Goal: Navigation & Orientation: Find specific page/section

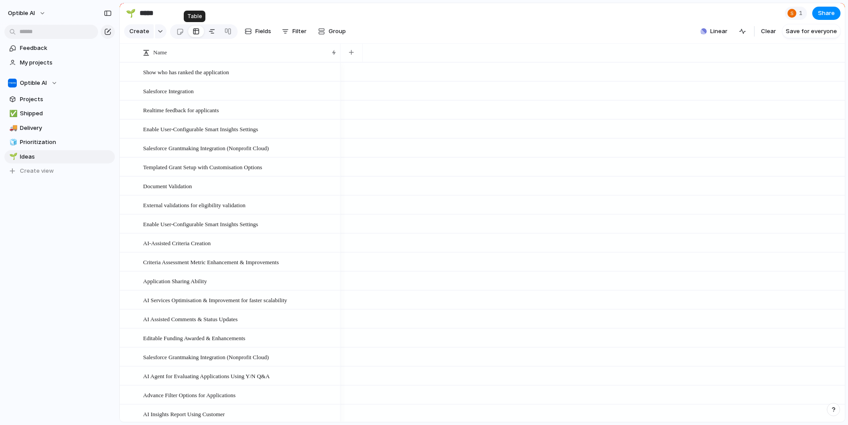
click at [208, 34] on div at bounding box center [211, 31] width 7 height 14
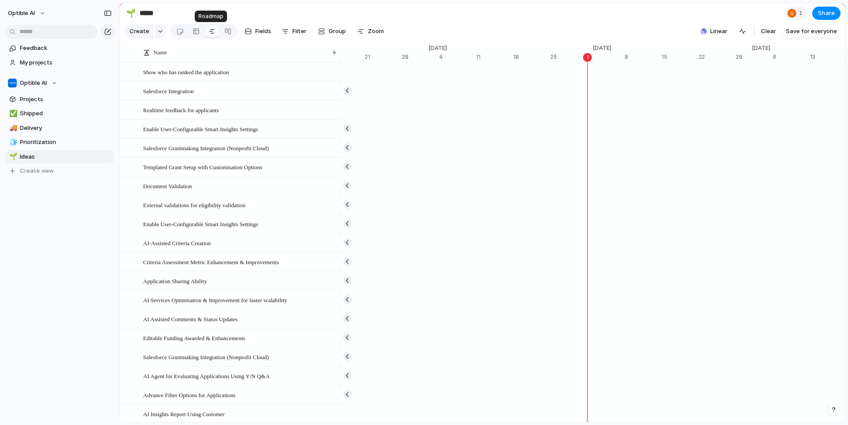
scroll to position [0, 5560]
click at [229, 34] on div at bounding box center [227, 31] width 7 height 14
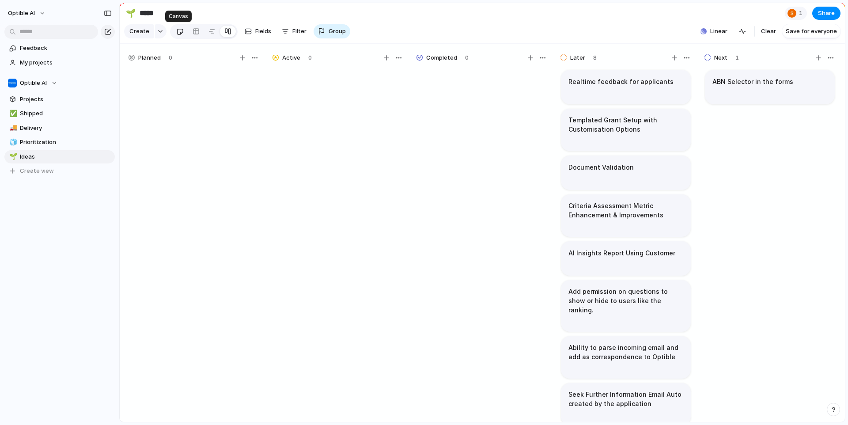
click at [180, 35] on div at bounding box center [180, 31] width 8 height 15
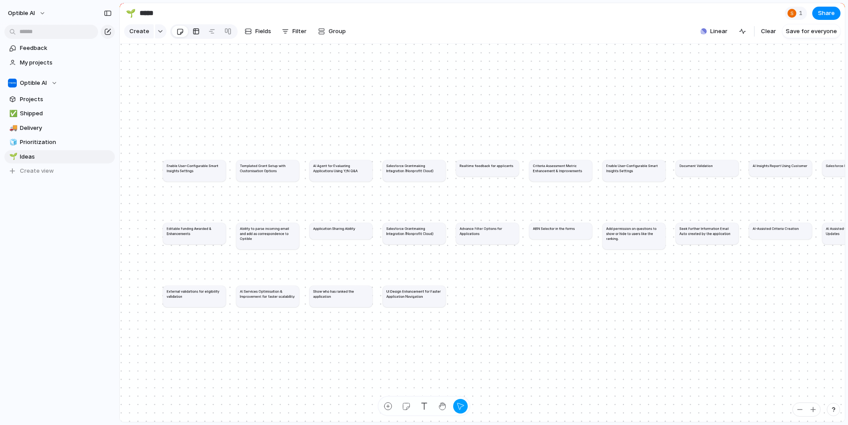
click at [197, 30] on div at bounding box center [195, 31] width 7 height 14
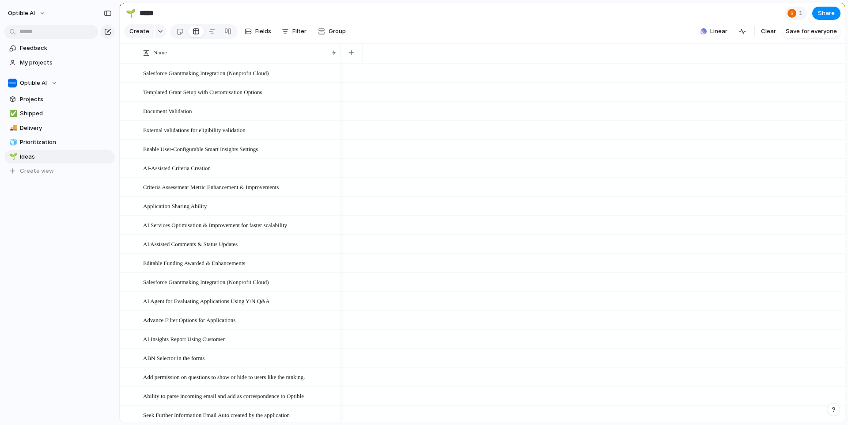
scroll to position [115, 0]
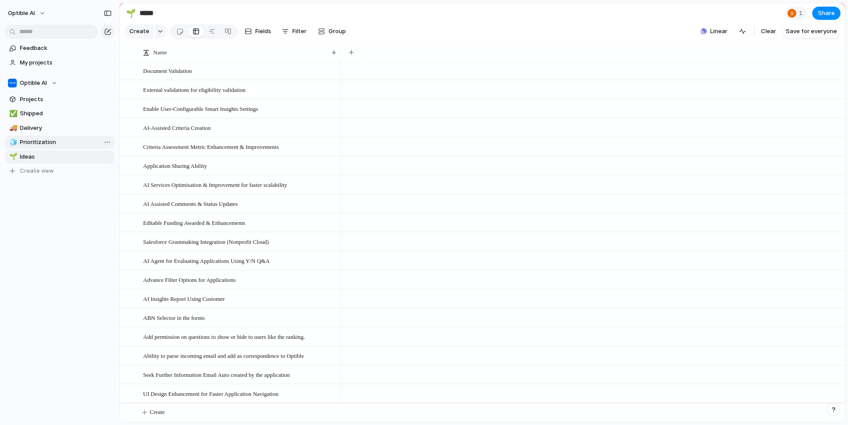
click at [43, 140] on span "Prioritization" at bounding box center [66, 142] width 92 height 9
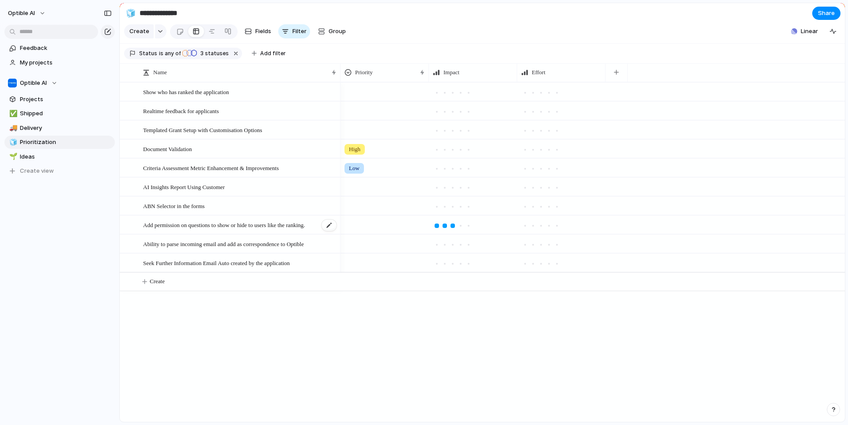
click at [172, 228] on span "Add permission on questions to show or hide to users like the ranking." at bounding box center [224, 224] width 162 height 10
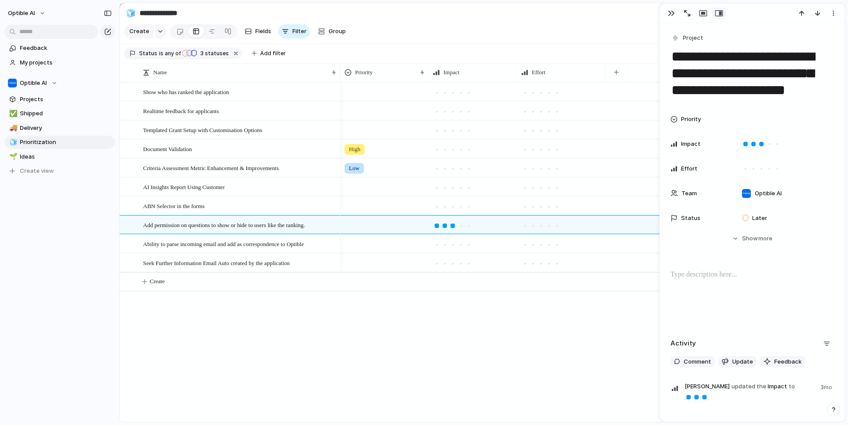
click at [222, 373] on div "Show who has ranked the application Realtime feedback for applicants Templated …" at bounding box center [482, 251] width 725 height 339
click at [43, 126] on span "Delivery" at bounding box center [66, 128] width 92 height 9
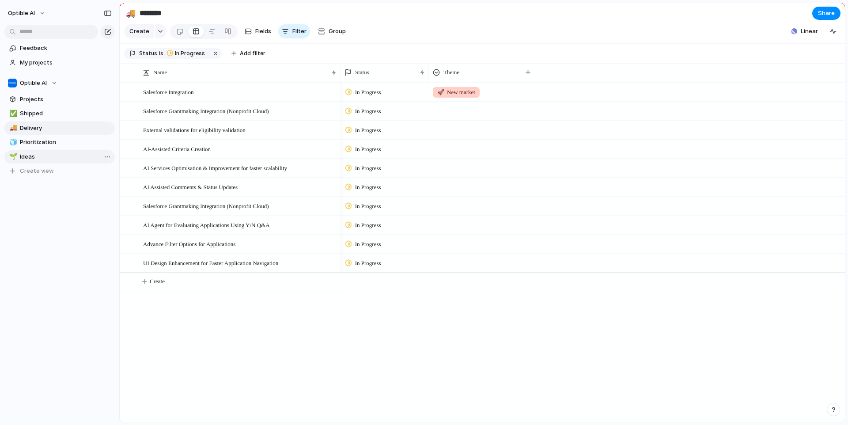
click at [34, 153] on span "Ideas" at bounding box center [66, 156] width 92 height 9
type input "*****"
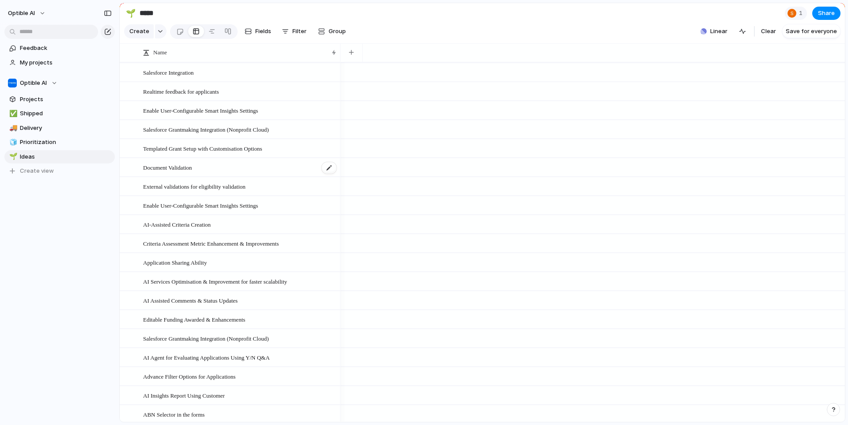
scroll to position [23, 0]
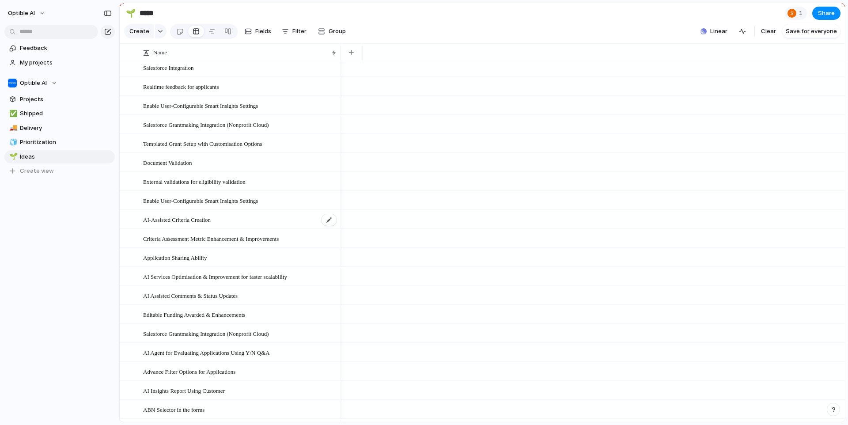
click at [177, 220] on span "AI-Assisted Criteria Creation" at bounding box center [177, 219] width 68 height 10
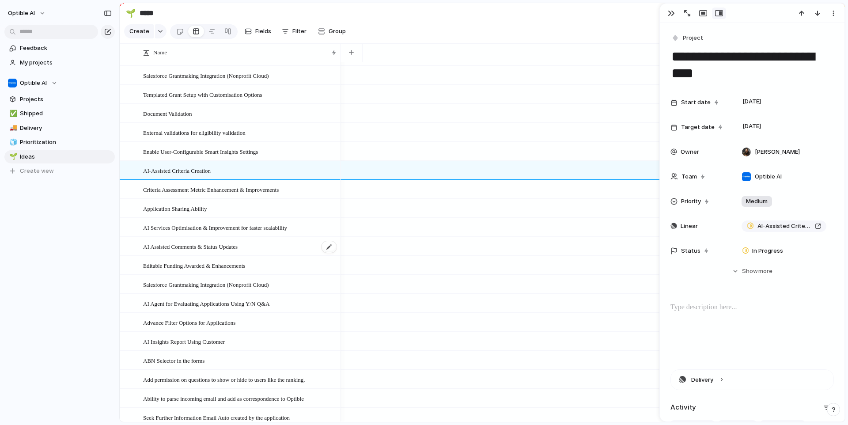
scroll to position [89, 0]
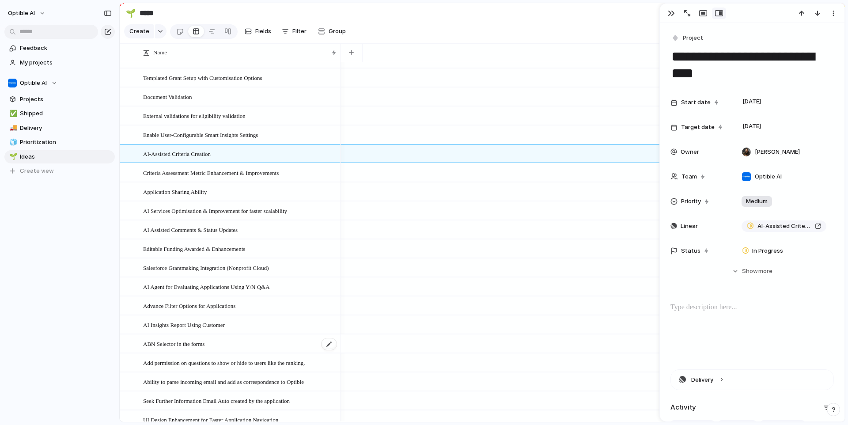
click at [244, 346] on div "ABN Selector in the forms" at bounding box center [240, 344] width 194 height 18
type textarea "**********"
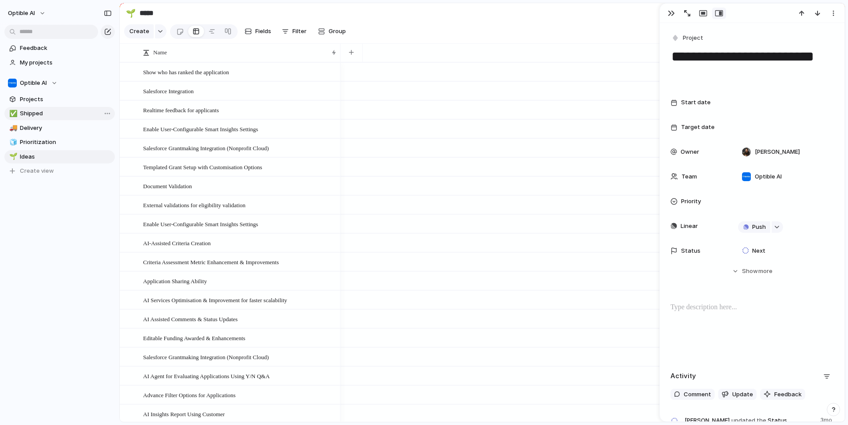
click at [39, 110] on span "Shipped" at bounding box center [66, 113] width 92 height 9
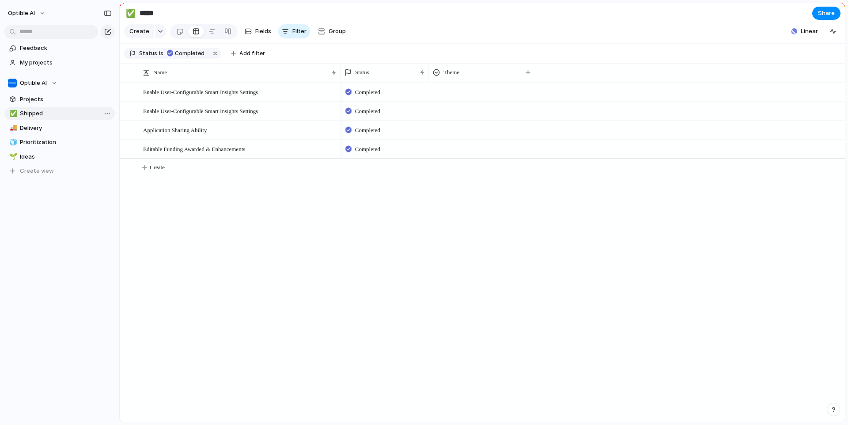
type input "*******"
click at [34, 98] on span "Projects" at bounding box center [66, 99] width 92 height 9
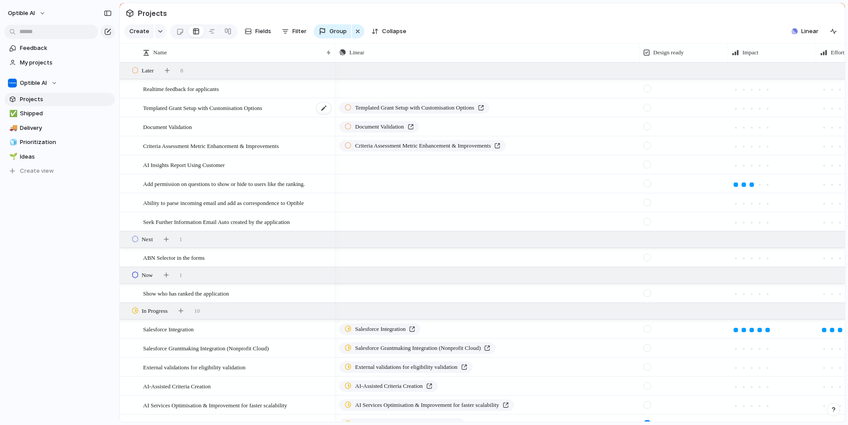
click at [225, 106] on span "Templated Grant Setup with Customisation Options" at bounding box center [202, 107] width 119 height 10
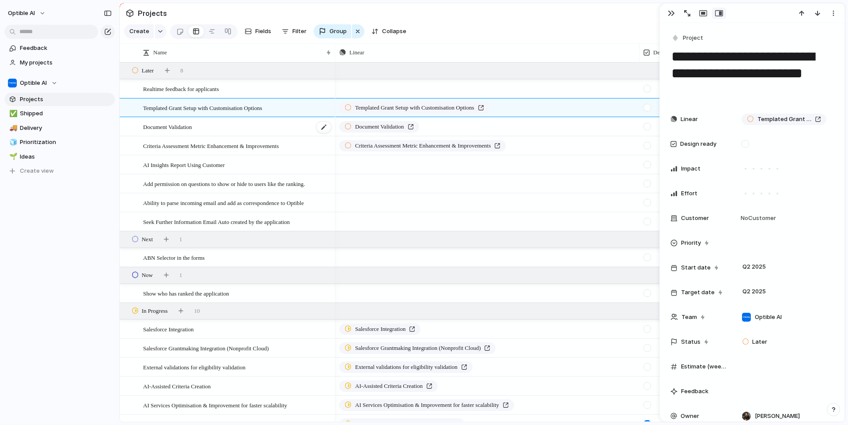
click at [221, 129] on div "Document Validation" at bounding box center [237, 127] width 189 height 18
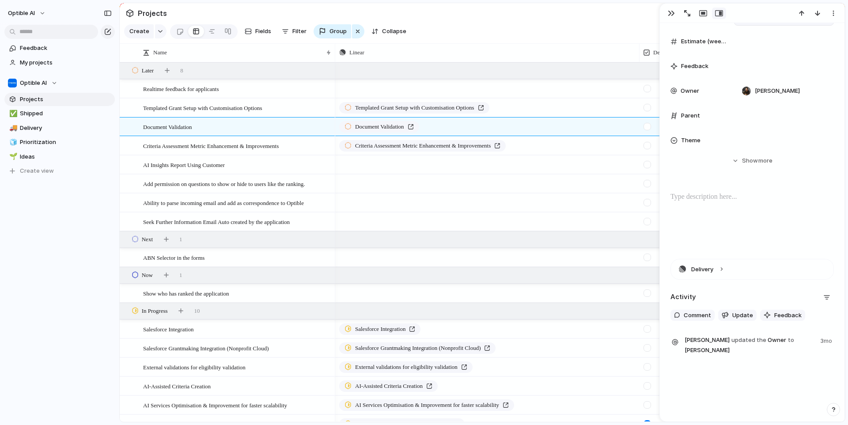
scroll to position [295, 0]
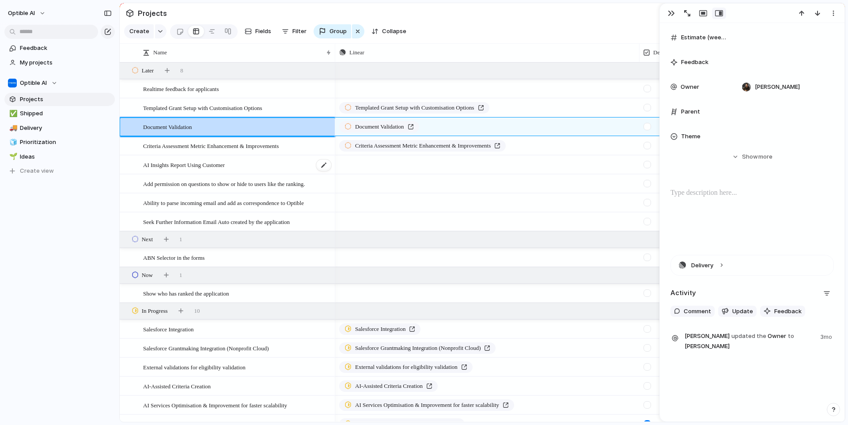
click at [219, 165] on span "AI Insights Report Using Customer" at bounding box center [184, 164] width 82 height 10
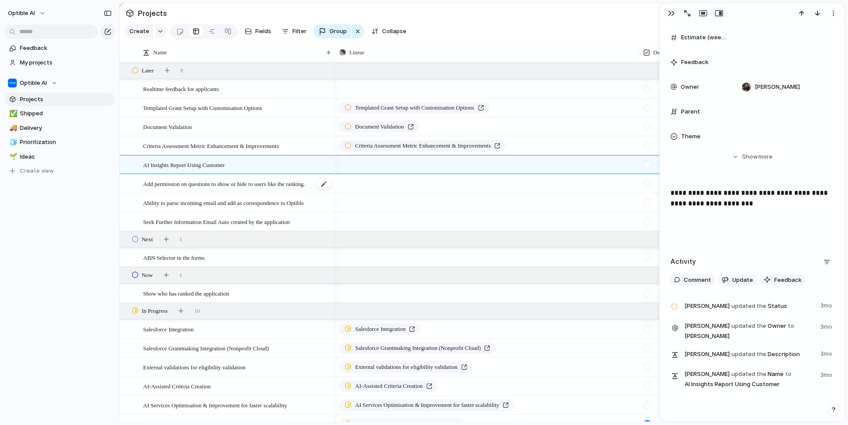
click at [259, 191] on div "Add permission on questions to show or hide to users like the ranking." at bounding box center [237, 184] width 189 height 18
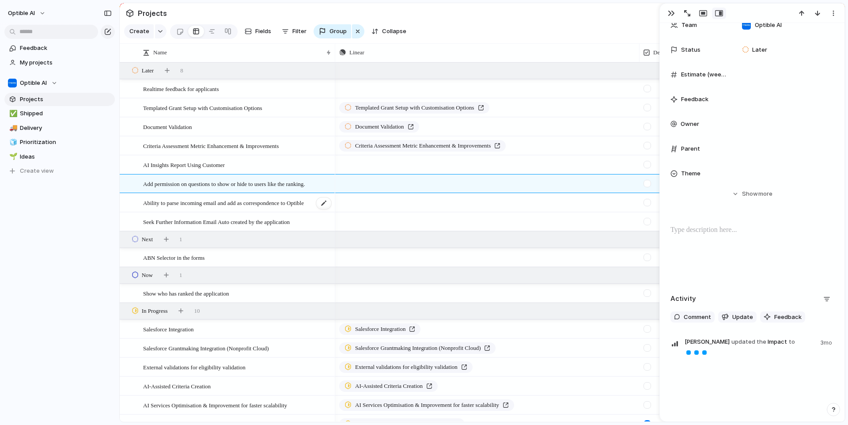
click at [242, 202] on span "Ability to parse incoming email and add as correspondence to Optible" at bounding box center [223, 202] width 161 height 10
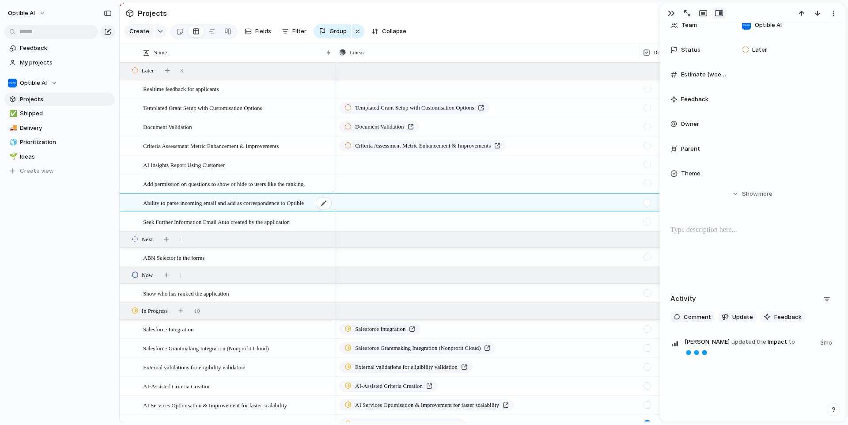
scroll to position [283, 0]
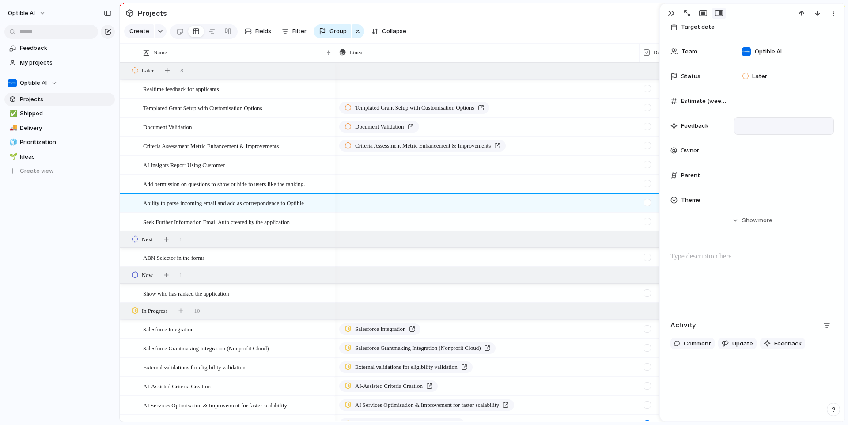
click at [756, 129] on div at bounding box center [784, 126] width 100 height 18
click at [770, 125] on div at bounding box center [784, 126] width 100 height 18
click at [754, 121] on div at bounding box center [784, 126] width 100 height 18
click at [25, 9] on span "Optible AI" at bounding box center [21, 13] width 27 height 9
click at [46, 33] on li "Settings" at bounding box center [42, 33] width 73 height 14
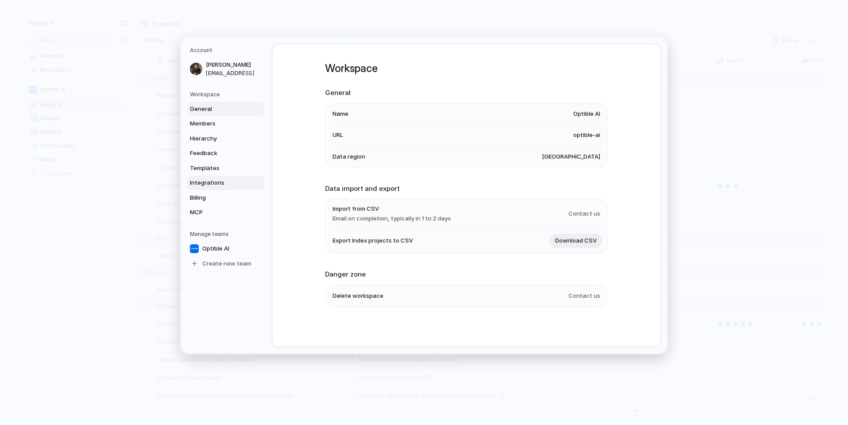
click at [215, 183] on span "Integrations" at bounding box center [218, 182] width 57 height 9
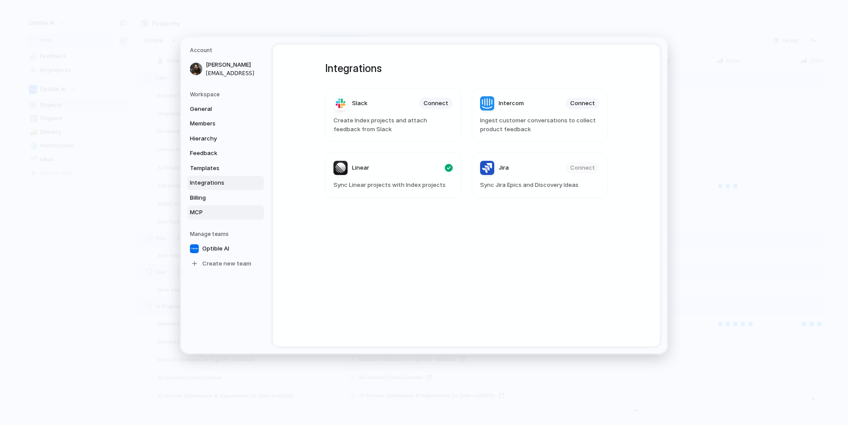
click at [211, 214] on span "MCP" at bounding box center [218, 212] width 57 height 9
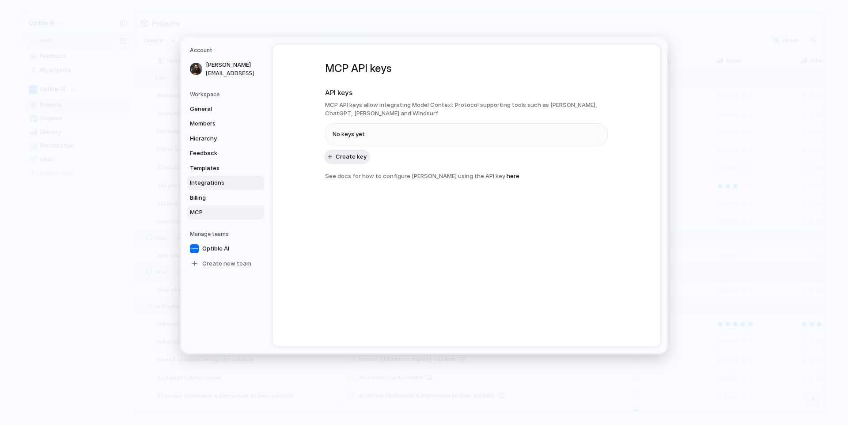
click at [206, 181] on span "Integrations" at bounding box center [218, 182] width 57 height 9
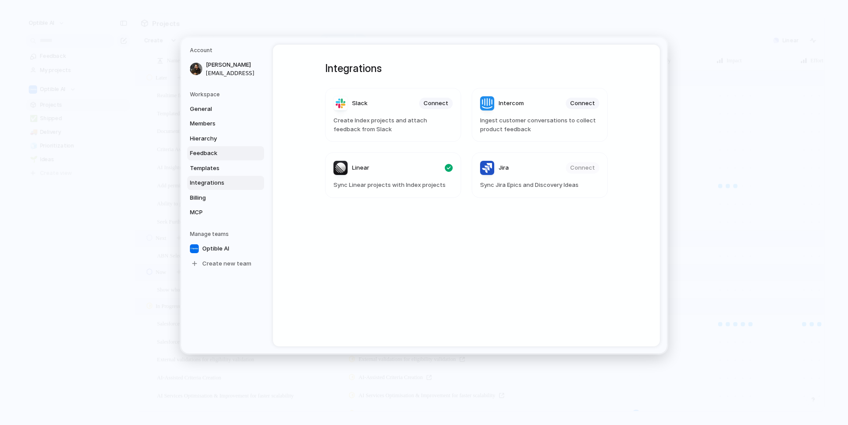
click at [211, 149] on span "Feedback" at bounding box center [218, 153] width 57 height 9
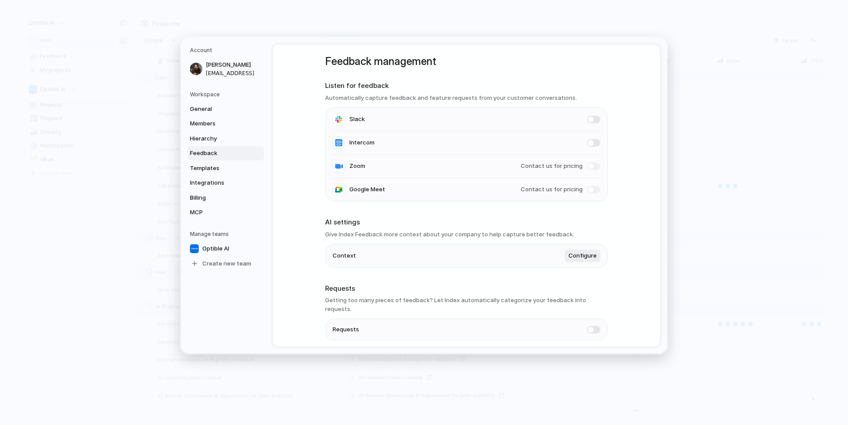
scroll to position [4, 0]
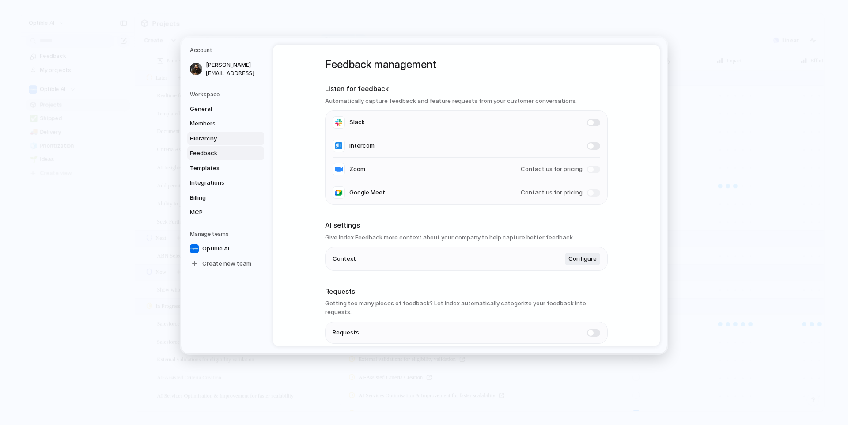
click at [227, 139] on span "Hierarchy" at bounding box center [218, 138] width 57 height 9
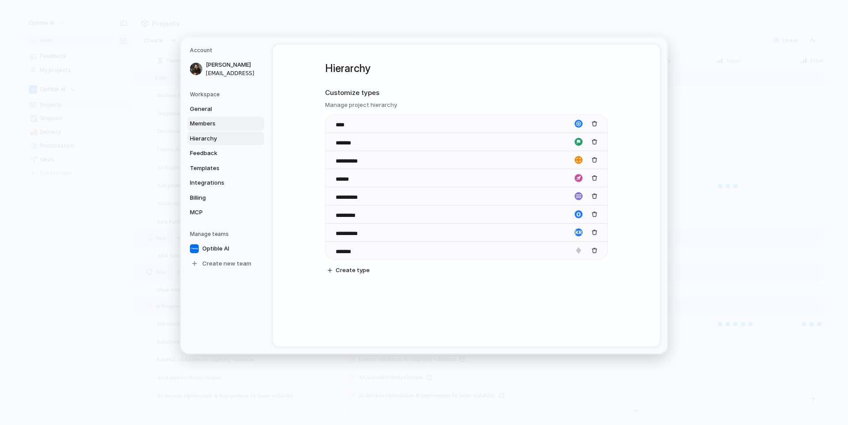
click at [224, 117] on link "Members" at bounding box center [225, 124] width 77 height 14
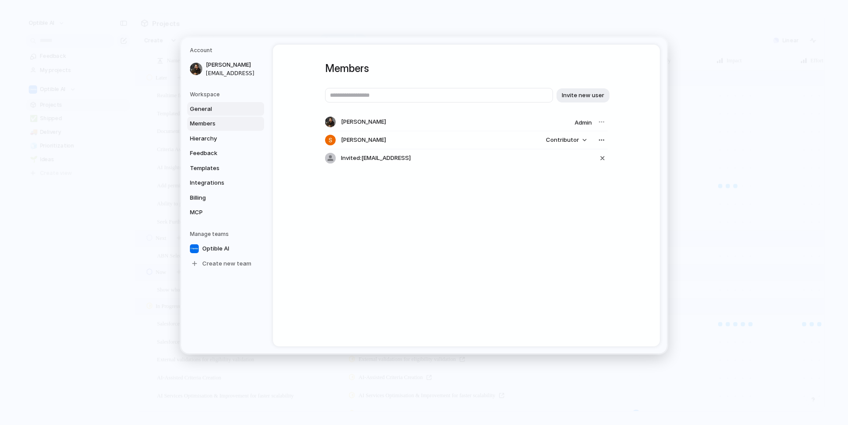
click at [219, 108] on span "General" at bounding box center [218, 109] width 57 height 9
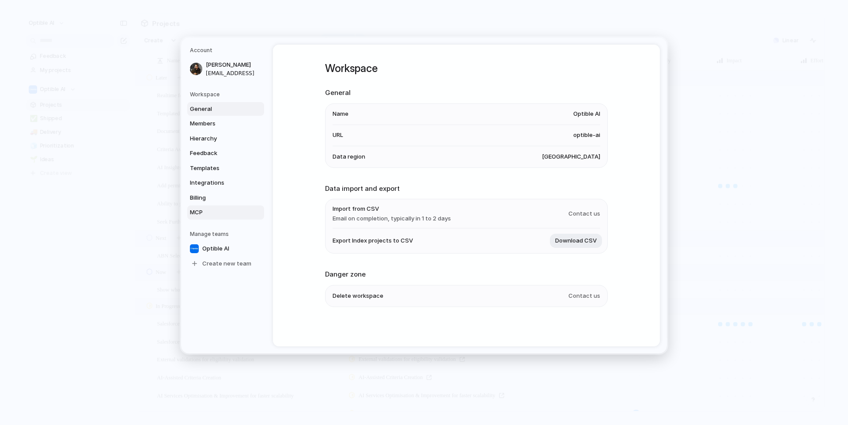
click at [220, 209] on span "MCP" at bounding box center [218, 212] width 57 height 9
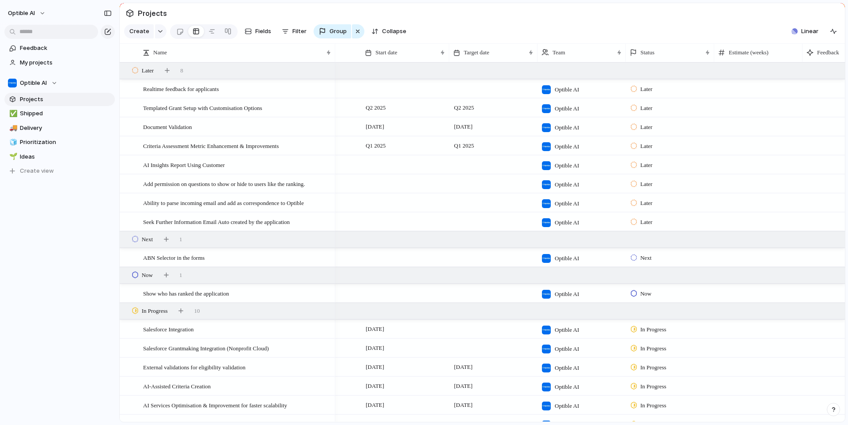
scroll to position [0, 619]
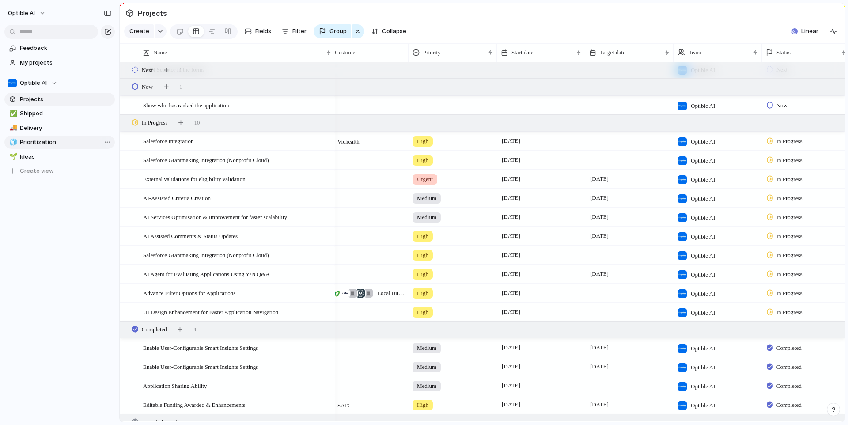
click at [59, 144] on span "Prioritization" at bounding box center [66, 142] width 92 height 9
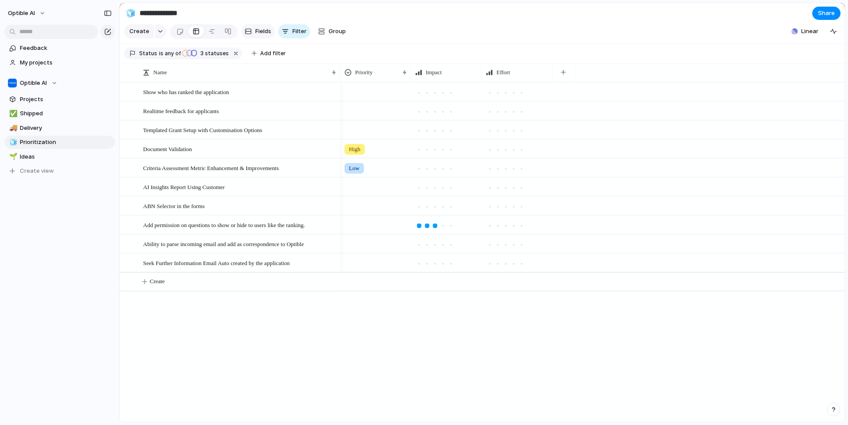
click at [263, 34] on span "Fields" at bounding box center [263, 31] width 16 height 9
click at [562, 75] on button "button" at bounding box center [563, 72] width 18 height 16
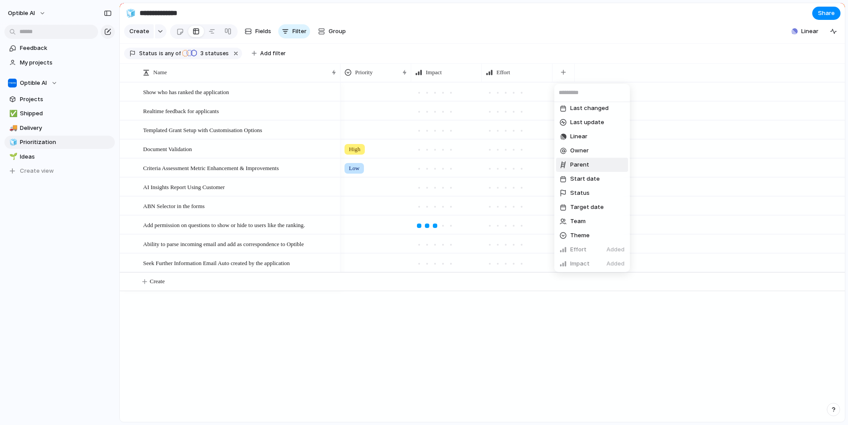
click at [587, 165] on span "Parent" at bounding box center [579, 164] width 19 height 9
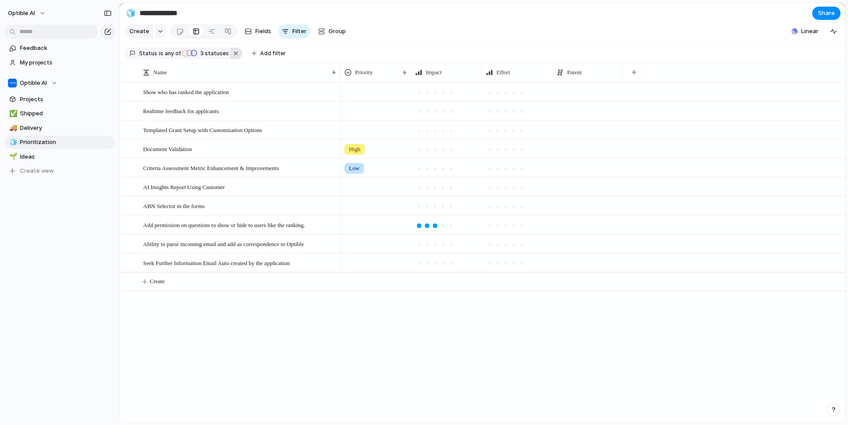
click at [232, 50] on button "button" at bounding box center [235, 53] width 11 height 11
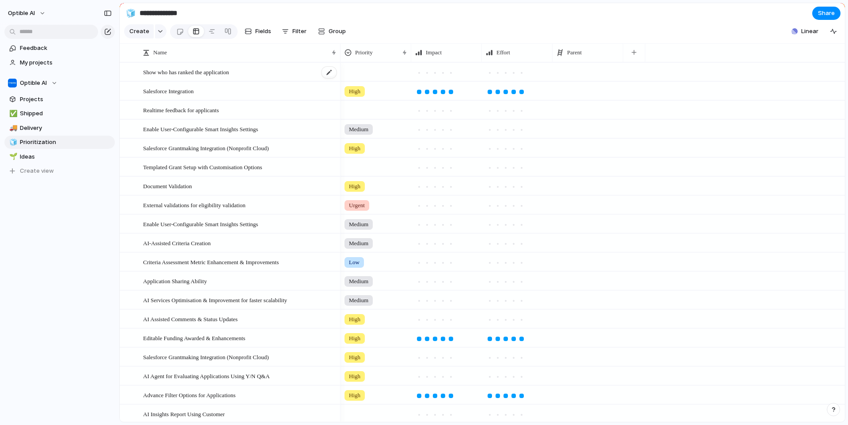
click at [211, 75] on span "Show who has ranked the application" at bounding box center [186, 72] width 86 height 10
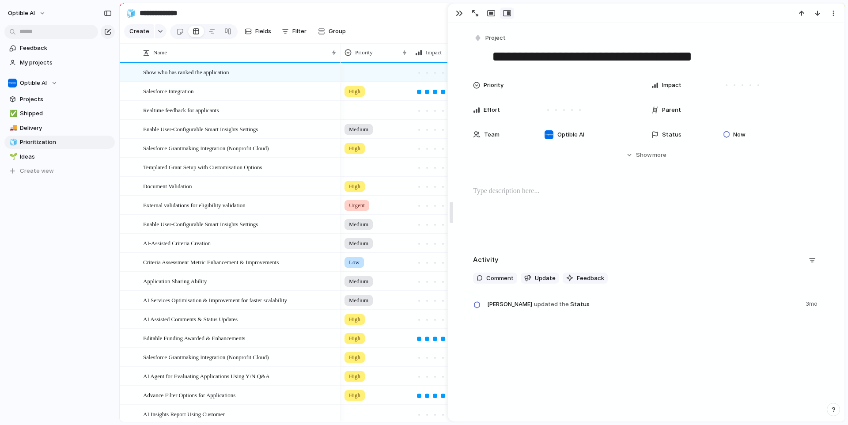
drag, startPoint x: 662, startPoint y: 102, endPoint x: 439, endPoint y: 135, distance: 225.4
click at [563, 109] on div at bounding box center [564, 110] width 2 height 2
click at [759, 84] on div at bounding box center [758, 85] width 8 height 8
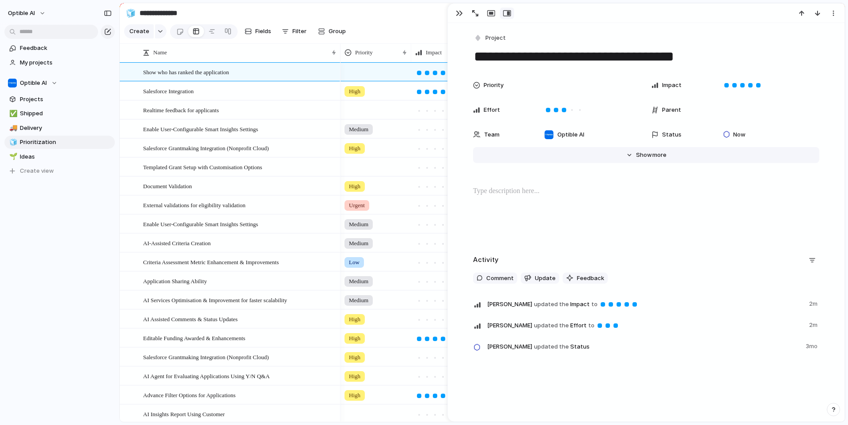
click at [652, 156] on span "more" at bounding box center [659, 155] width 14 height 9
